Goal: Find specific page/section: Find specific page/section

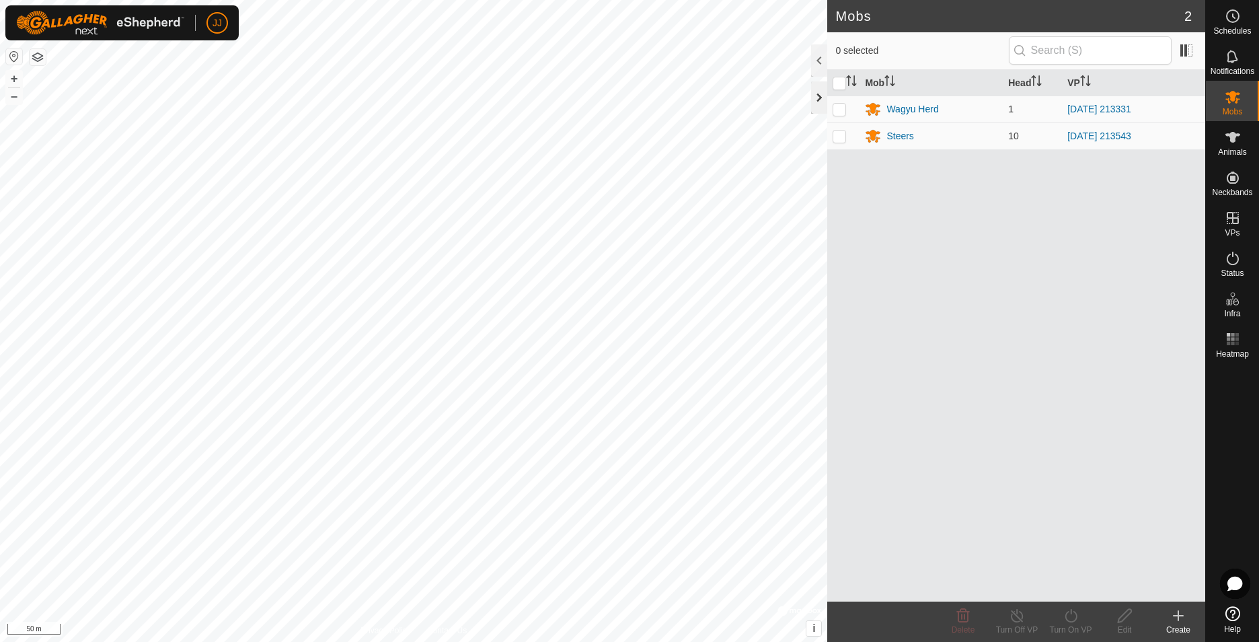
click at [817, 98] on div at bounding box center [819, 97] width 16 height 32
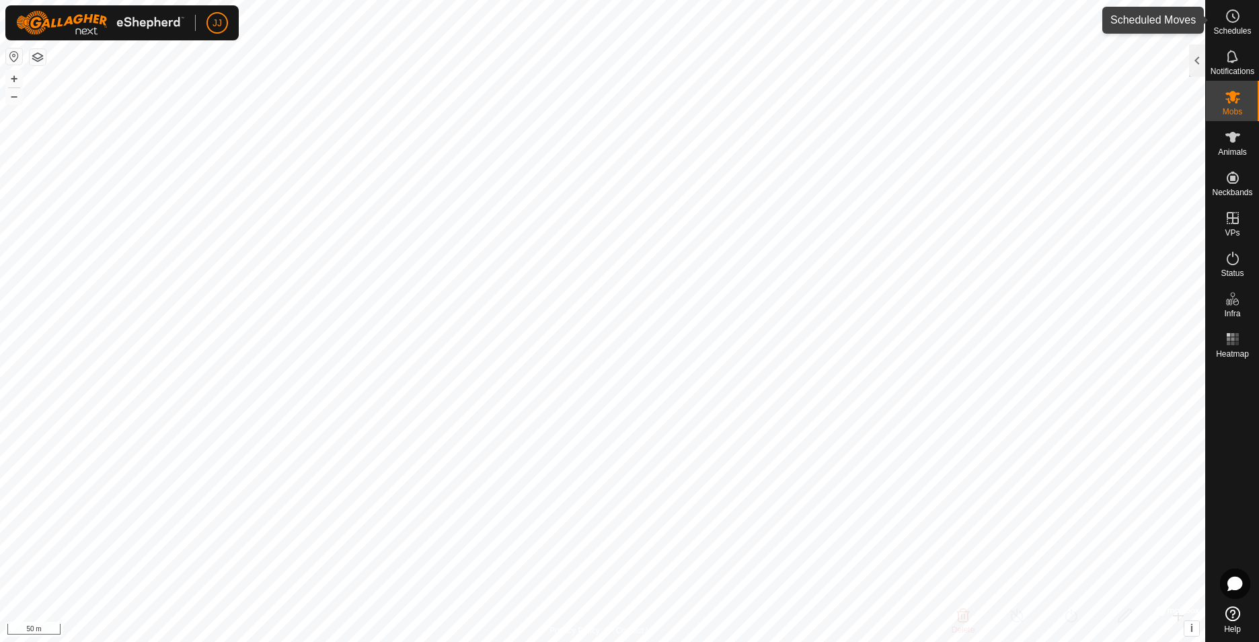
click at [1221, 24] on es-schedule-vp-svg-icon at bounding box center [1233, 16] width 24 height 22
click at [1221, 23] on es-schedule-vp-svg-icon at bounding box center [1233, 16] width 24 height 22
click at [1201, 60] on div at bounding box center [1197, 60] width 16 height 32
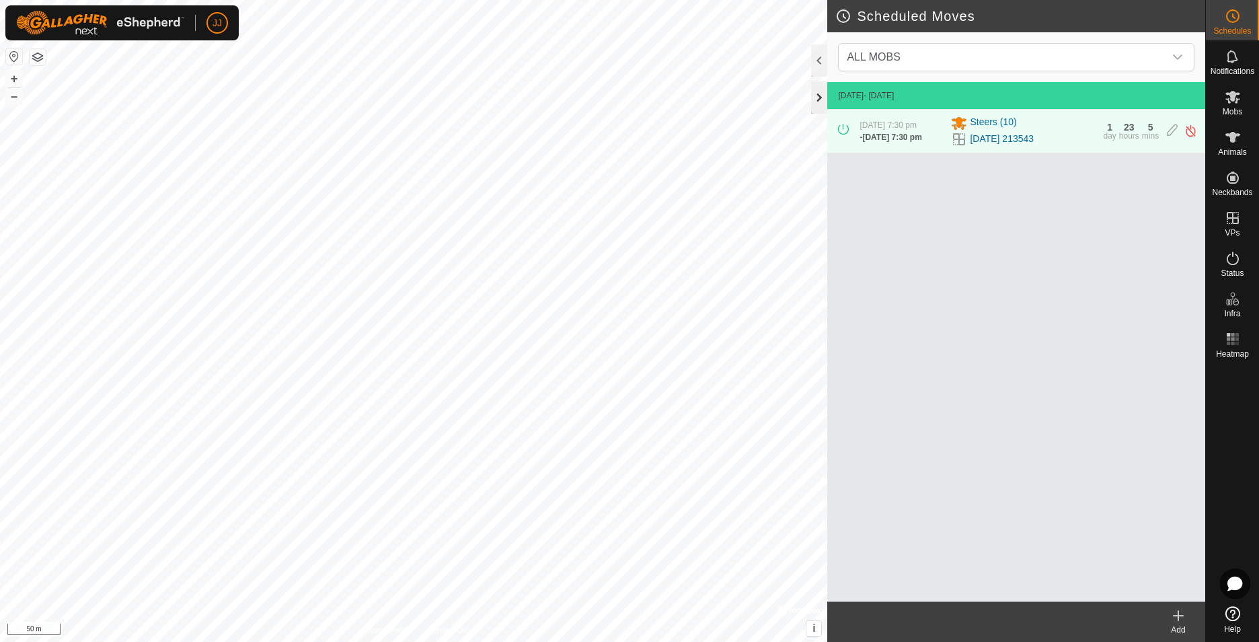
click at [822, 89] on div at bounding box center [819, 97] width 16 height 32
